Goal: Check status: Check status

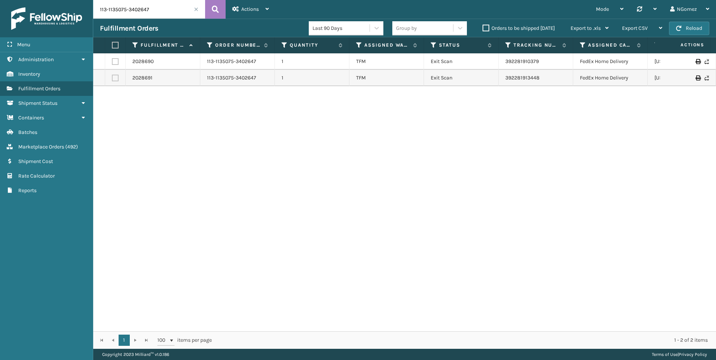
click at [114, 15] on input "113-1135075-3402647" at bounding box center [149, 9] width 112 height 19
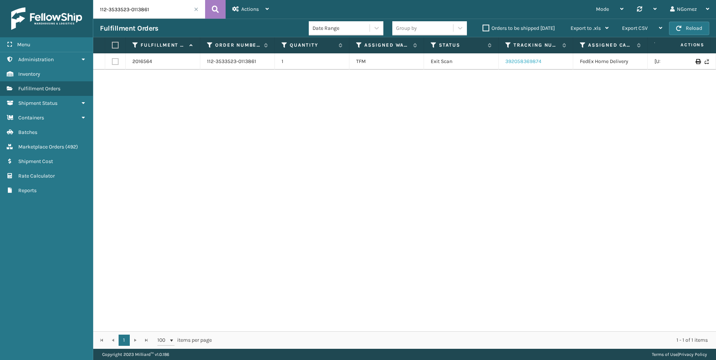
click at [531, 62] on link "392058369874" at bounding box center [523, 61] width 36 height 6
click at [126, 14] on input "112-3533523-0113861" at bounding box center [149, 9] width 112 height 19
paste input "3-2113756-7987449"
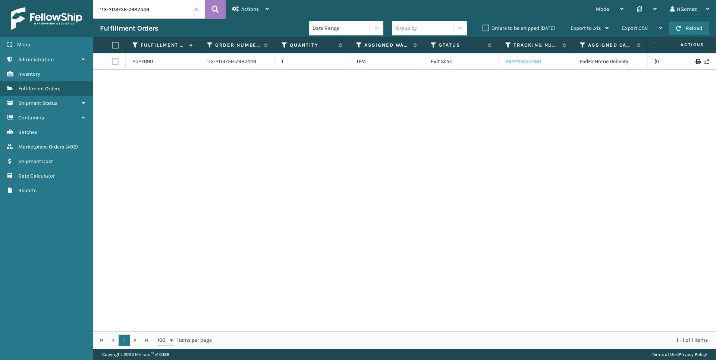
click at [510, 63] on link "392248007780" at bounding box center [523, 61] width 36 height 6
click at [138, 7] on input "113-2113756-7987449" at bounding box center [149, 9] width 112 height 19
paste input "2-7694864-1271401"
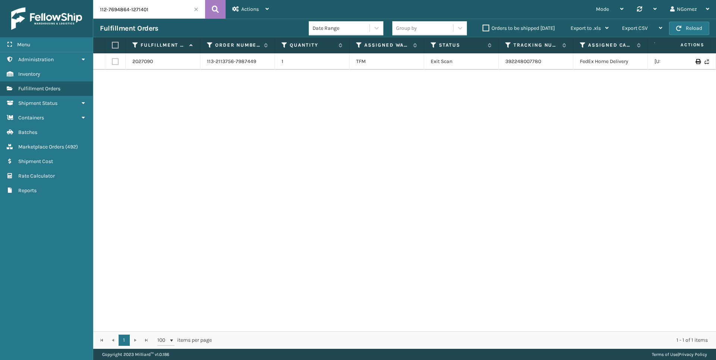
type input "112-7694864-1271401"
click at [531, 57] on td "392203429004" at bounding box center [536, 61] width 75 height 16
click at [531, 60] on link "392203429004" at bounding box center [523, 61] width 36 height 6
click at [125, 14] on input "112-7694864-1271401" at bounding box center [149, 9] width 112 height 19
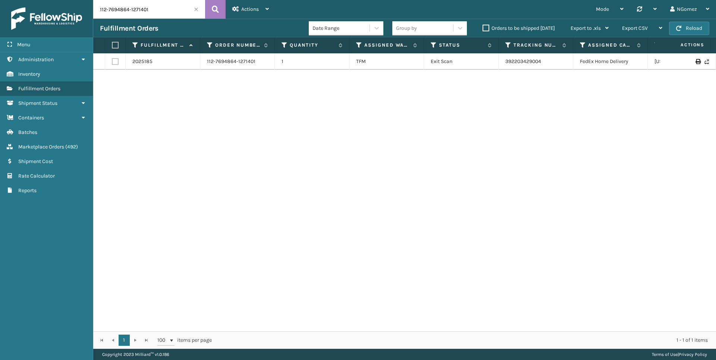
click at [125, 14] on input "112-7694864-1271401" at bounding box center [149, 9] width 112 height 19
paste input "113-0638024-5089868"
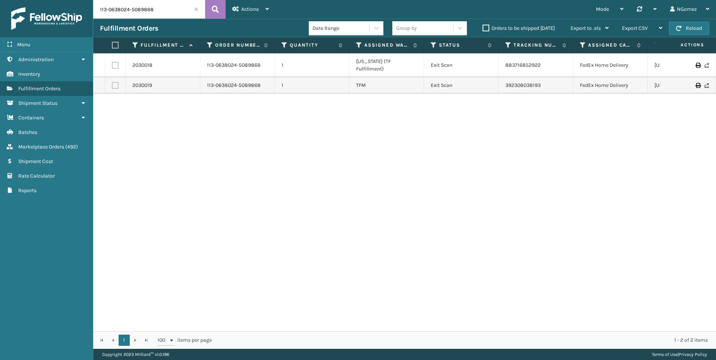
click at [518, 58] on td "883716852922" at bounding box center [536, 65] width 75 height 24
click at [524, 62] on link "883716852922" at bounding box center [522, 65] width 35 height 6
click at [521, 82] on link "392308038193" at bounding box center [522, 85] width 35 height 6
click at [159, 13] on input "113-0638024-5089868" at bounding box center [149, 9] width 112 height 19
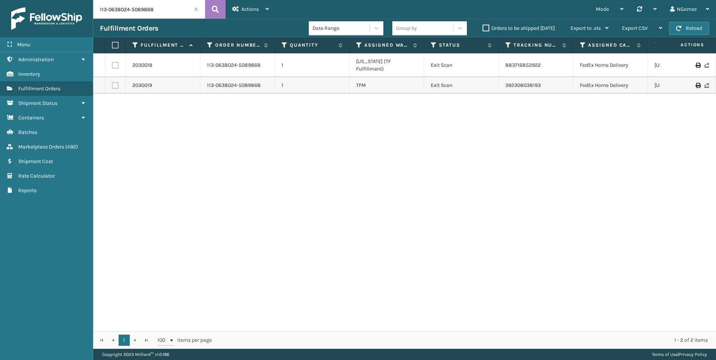
click at [159, 13] on input "113-0638024-5089868" at bounding box center [149, 9] width 112 height 19
paste input "[CREDIT_CARD_NUMBER]"
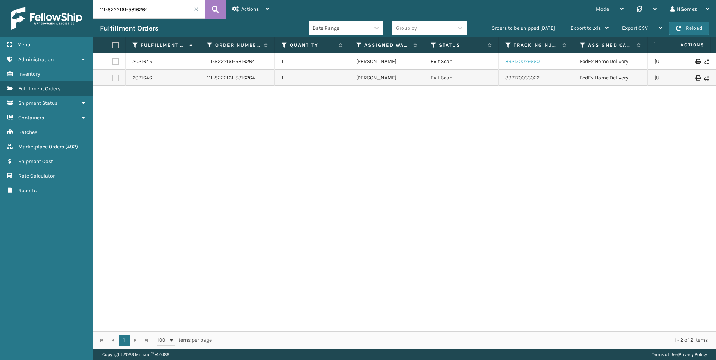
click at [518, 60] on link "392170029660" at bounding box center [522, 61] width 34 height 6
click at [525, 76] on link "392170033022" at bounding box center [522, 78] width 34 height 6
click at [135, 12] on input "111-8222161-5316264" at bounding box center [149, 9] width 112 height 19
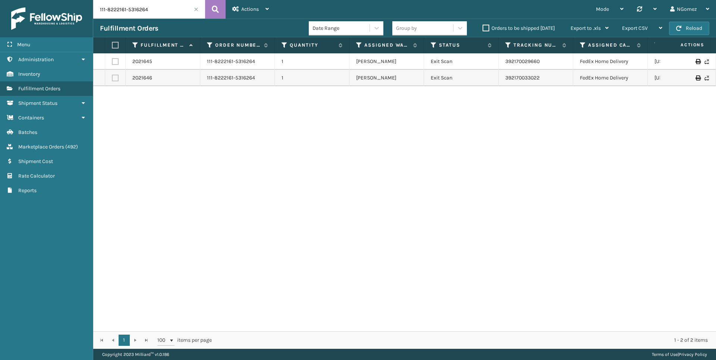
paste input "3-9704025-1441056"
type input "113-9704025-1441056"
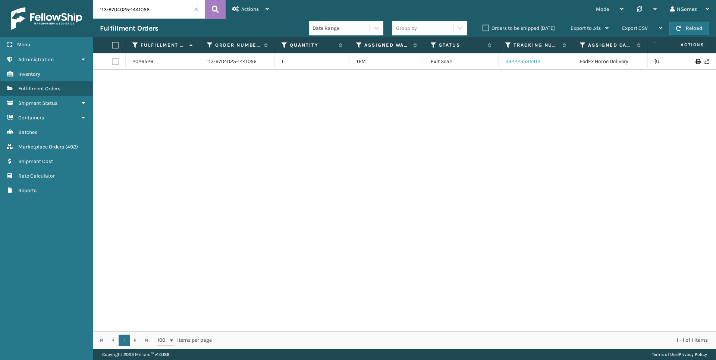
click at [531, 60] on link "392225585413" at bounding box center [522, 61] width 35 height 6
